Goal: Task Accomplishment & Management: Manage account settings

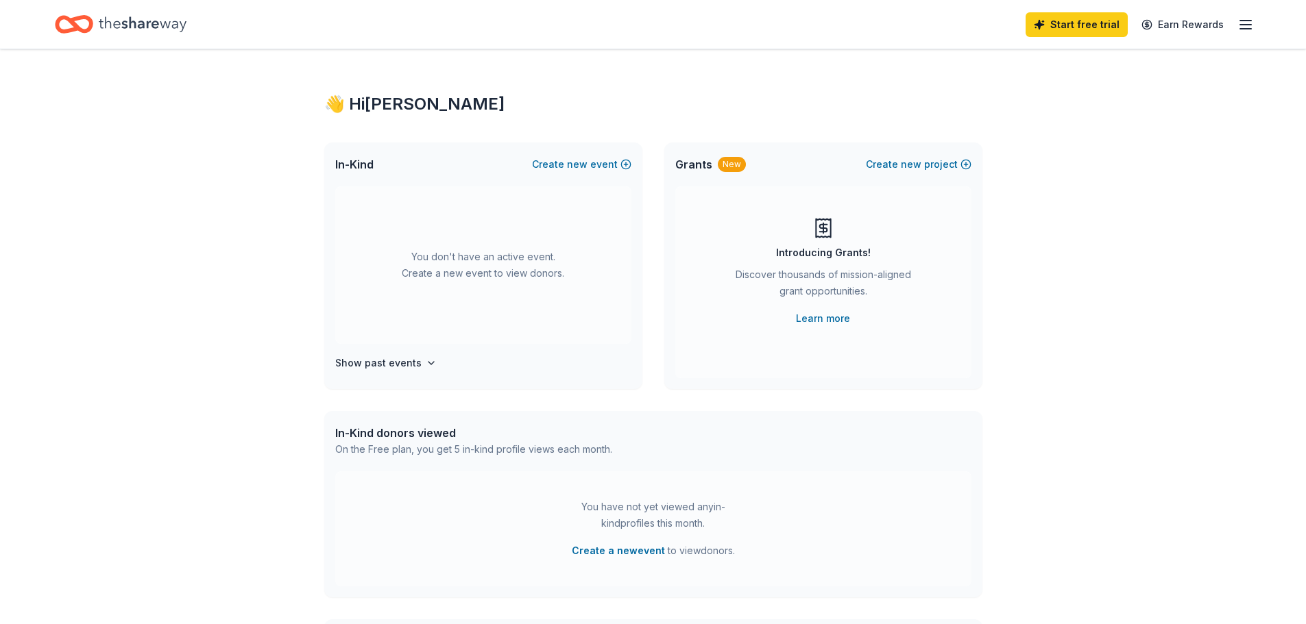
click at [1246, 21] on line "button" at bounding box center [1245, 21] width 11 height 0
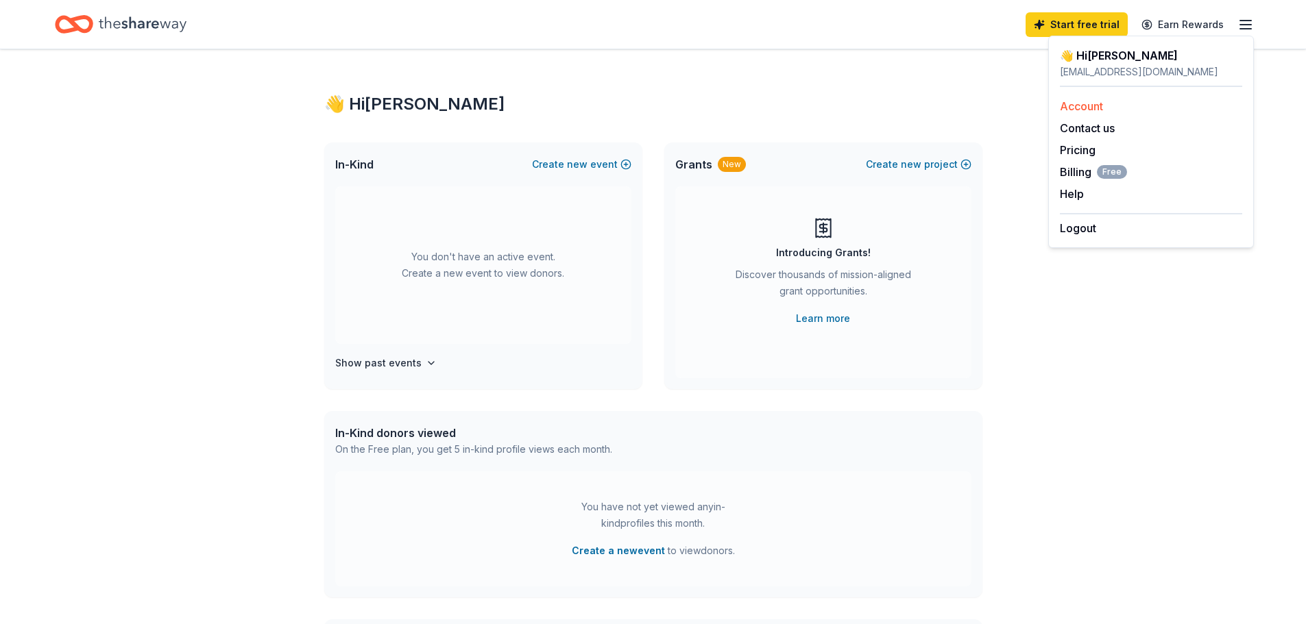
click at [1090, 109] on link "Account" at bounding box center [1081, 106] width 43 height 14
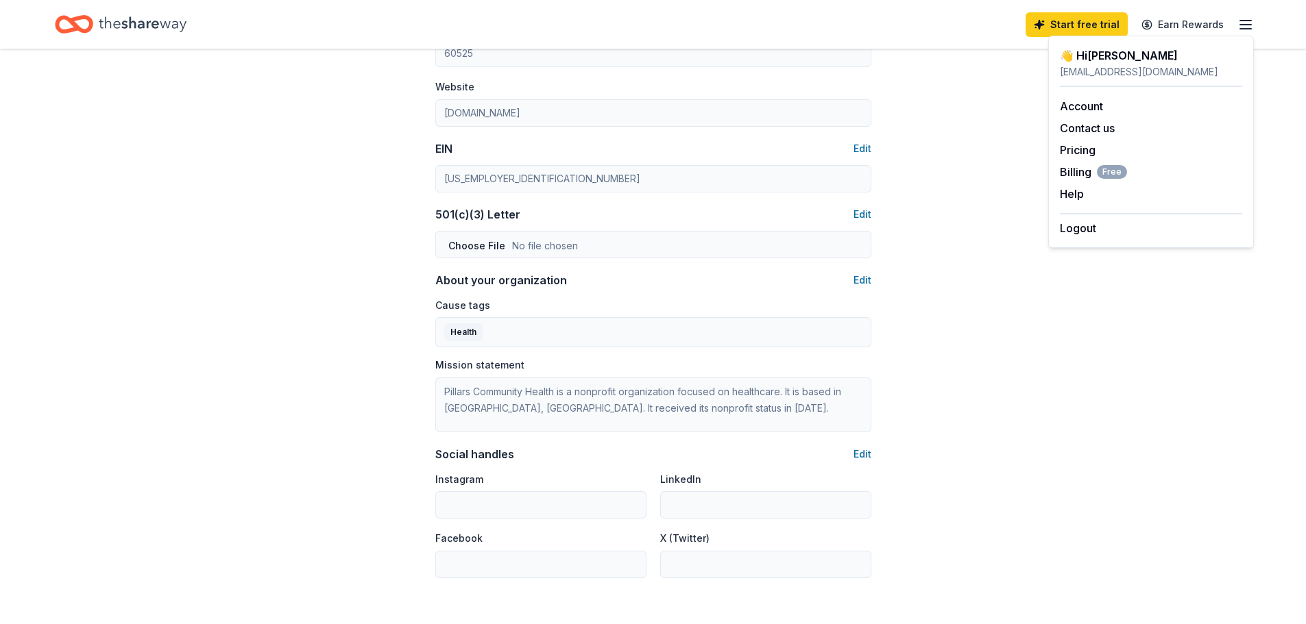
scroll to position [543, 0]
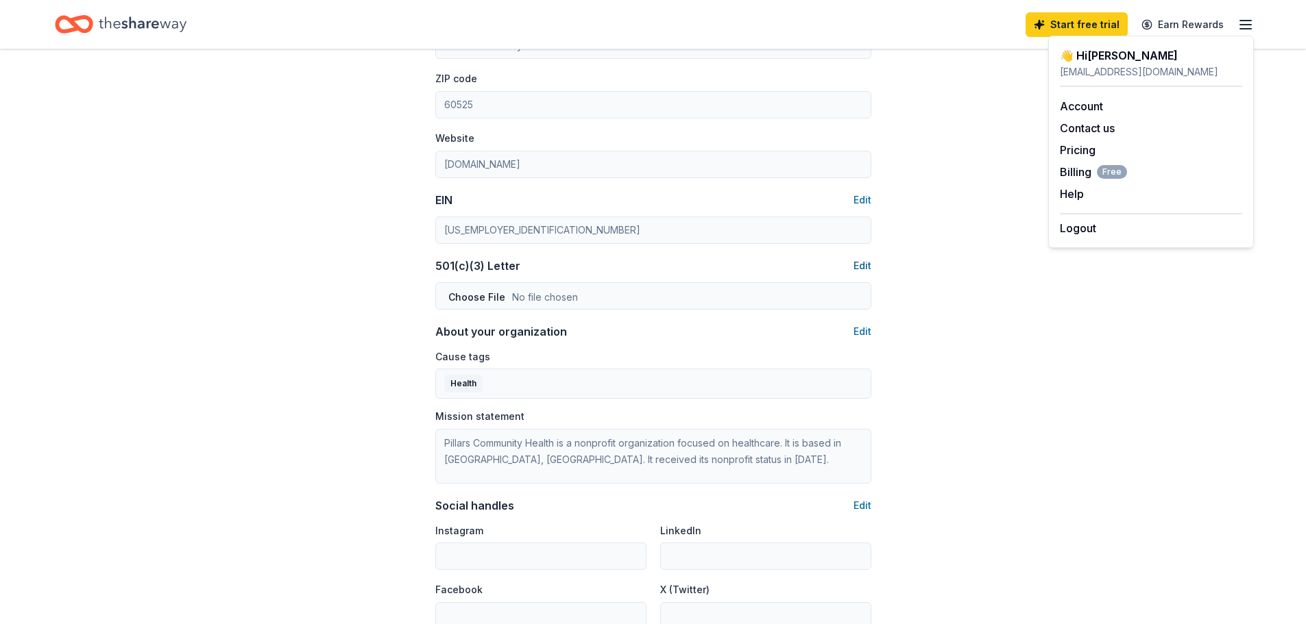
click at [864, 267] on button "Edit" at bounding box center [862, 266] width 18 height 16
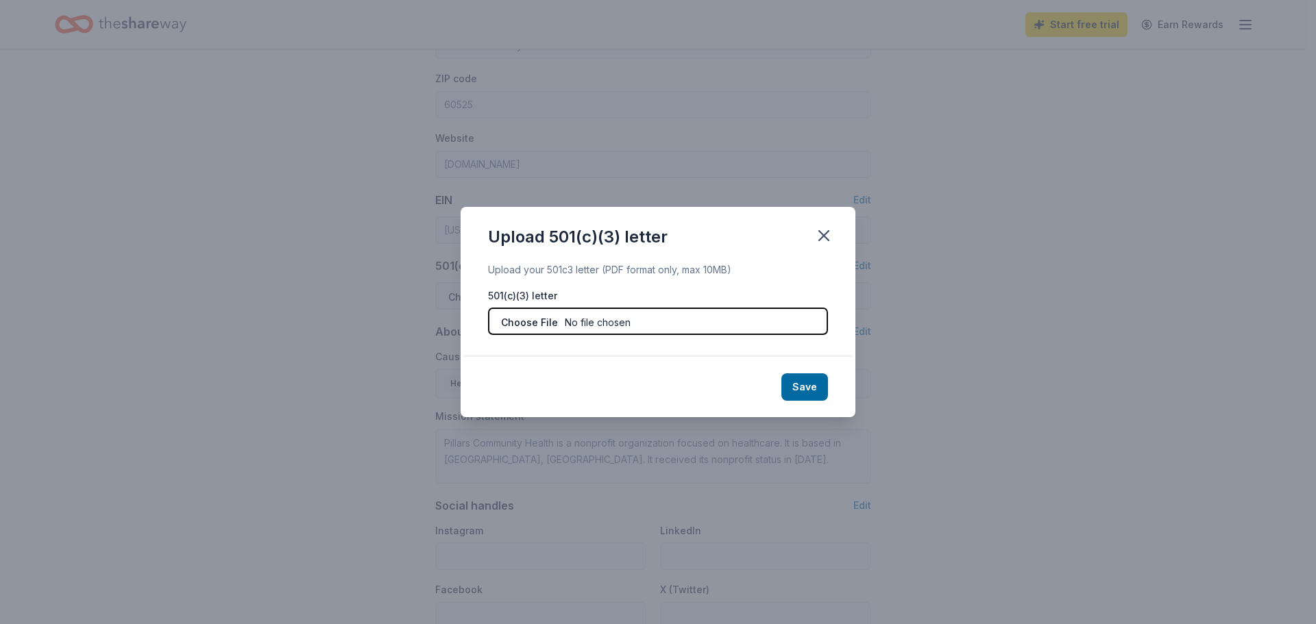
click at [554, 324] on input "file" at bounding box center [658, 321] width 340 height 27
click at [824, 232] on icon "button" at bounding box center [823, 235] width 19 height 19
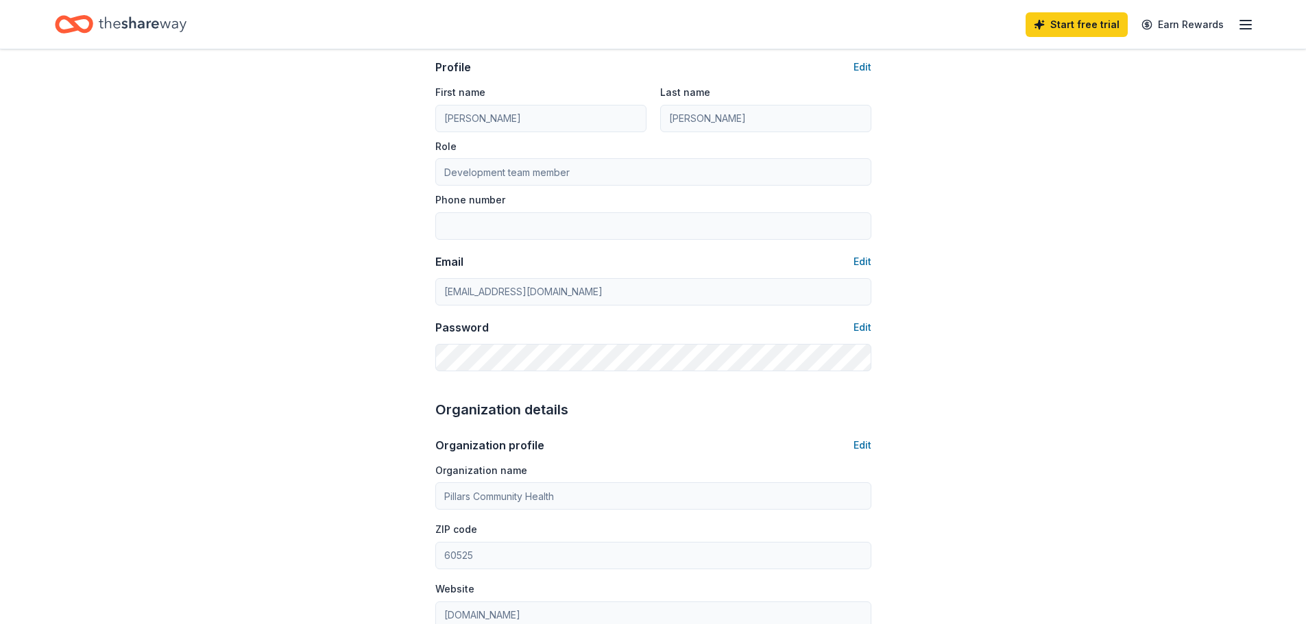
scroll to position [0, 0]
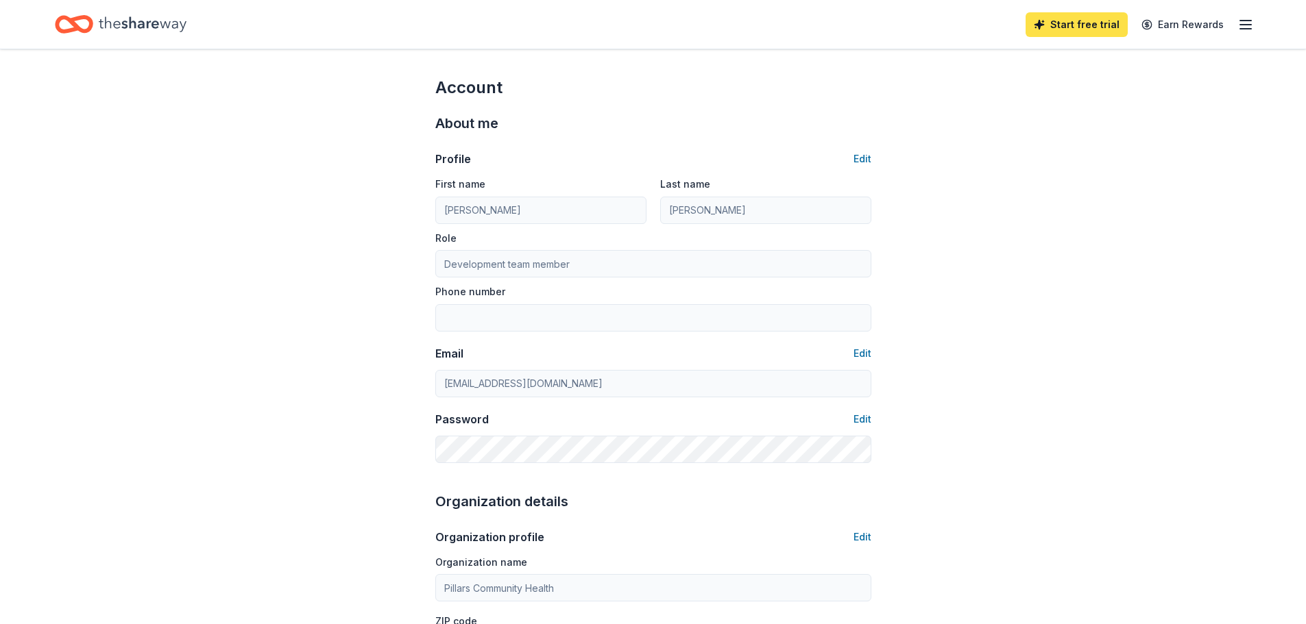
click at [1087, 29] on link "Start free trial" at bounding box center [1077, 24] width 102 height 25
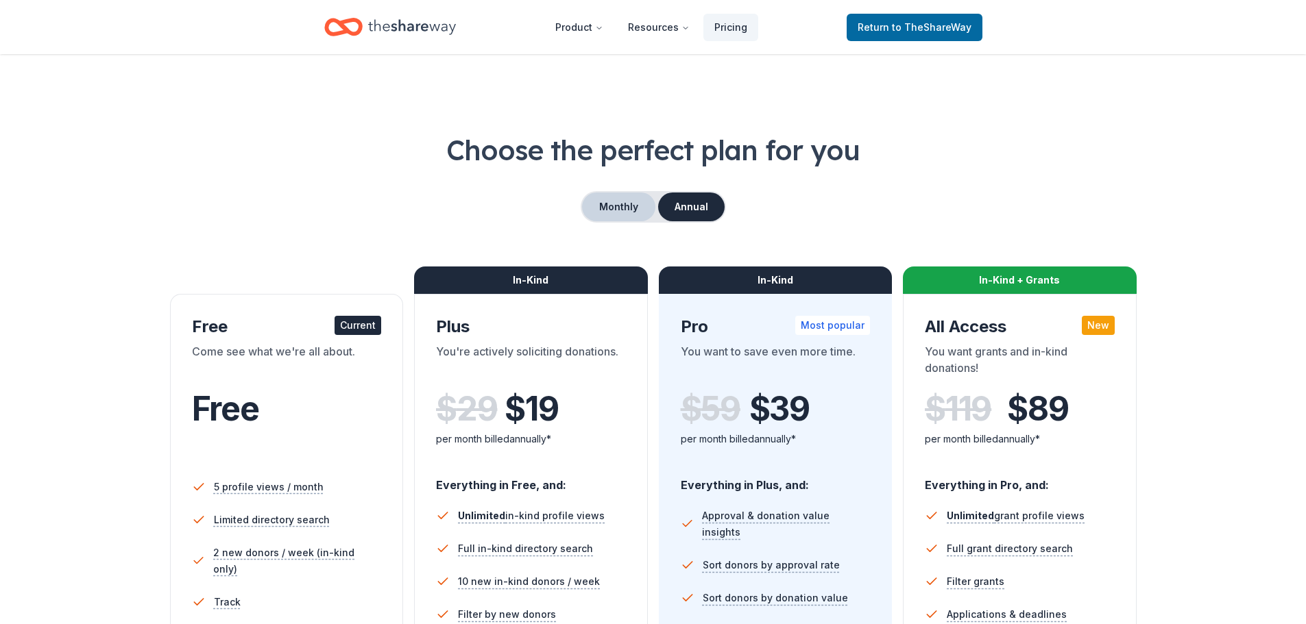
click at [606, 210] on button "Monthly" at bounding box center [618, 207] width 73 height 29
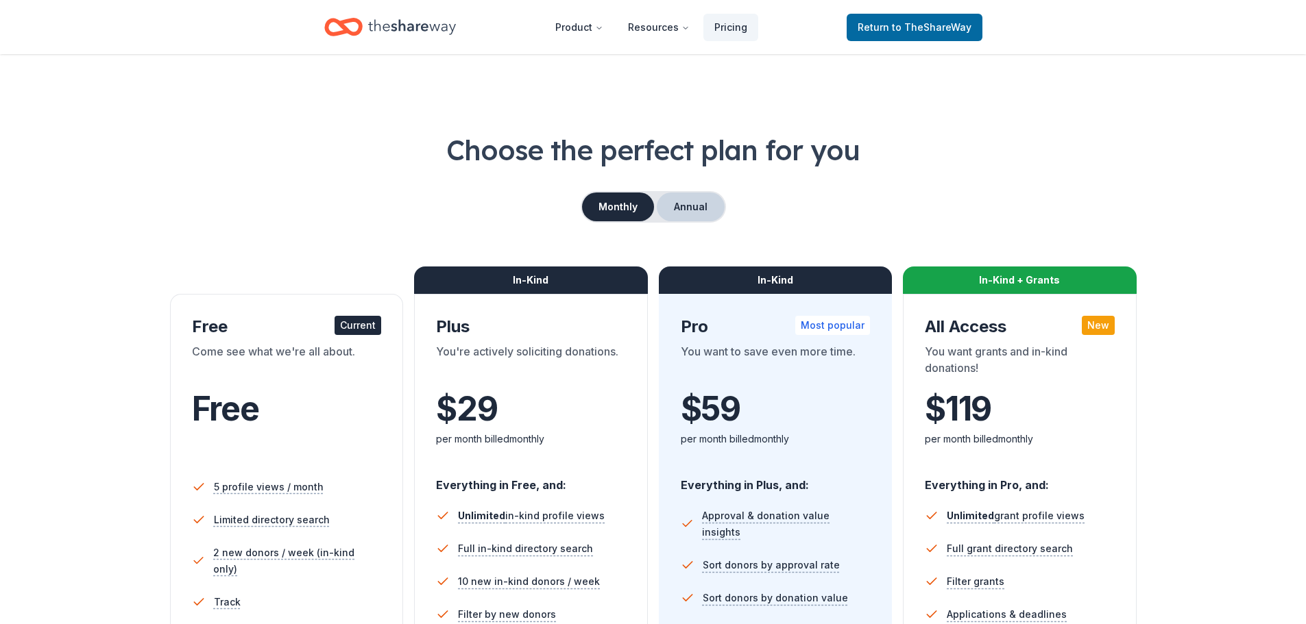
click at [692, 199] on button "Annual" at bounding box center [691, 207] width 68 height 29
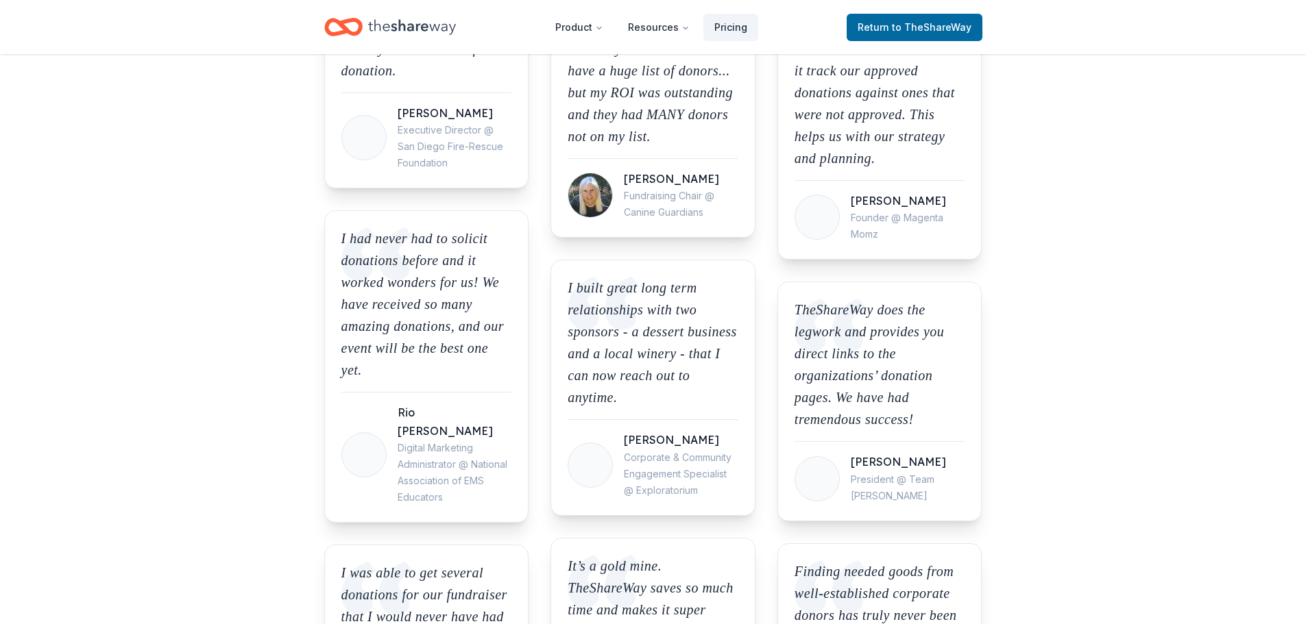
scroll to position [1302, 0]
